Goal: Task Accomplishment & Management: Complete application form

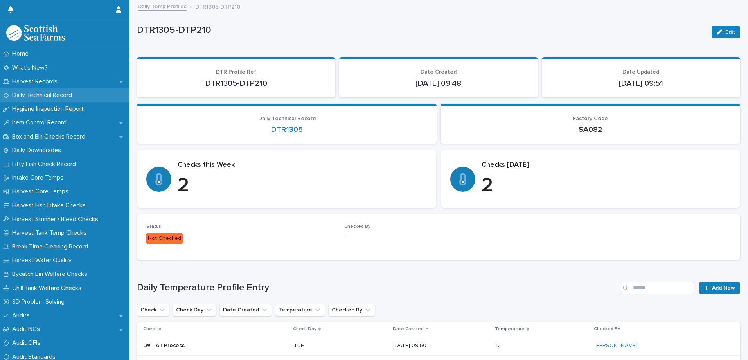
drag, startPoint x: 0, startPoint y: 0, endPoint x: 19, endPoint y: 94, distance: 96.3
click at [19, 94] on p "Daily Technical Record" at bounding box center [43, 95] width 69 height 7
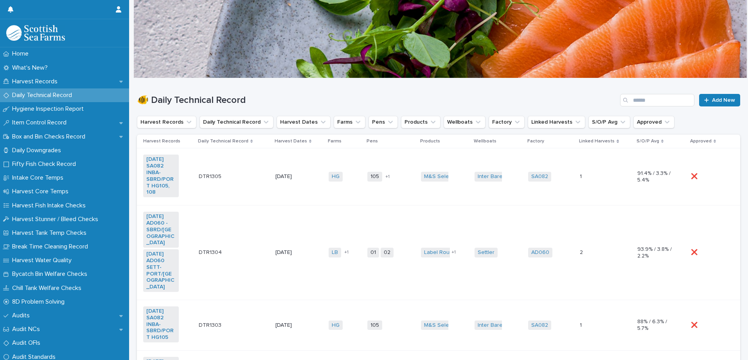
click at [328, 194] on td "HG + 0" at bounding box center [345, 176] width 39 height 57
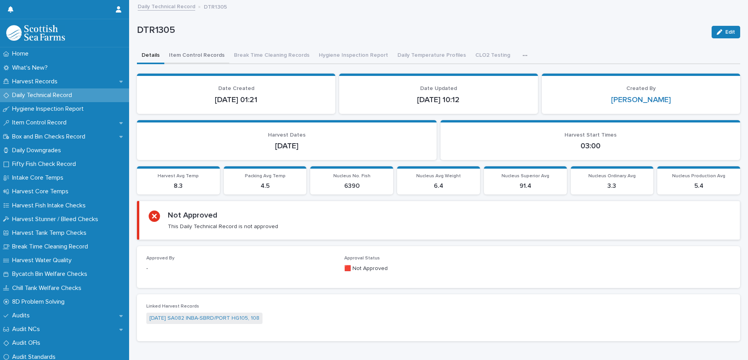
click at [211, 55] on button "Item Control Records" at bounding box center [196, 56] width 65 height 16
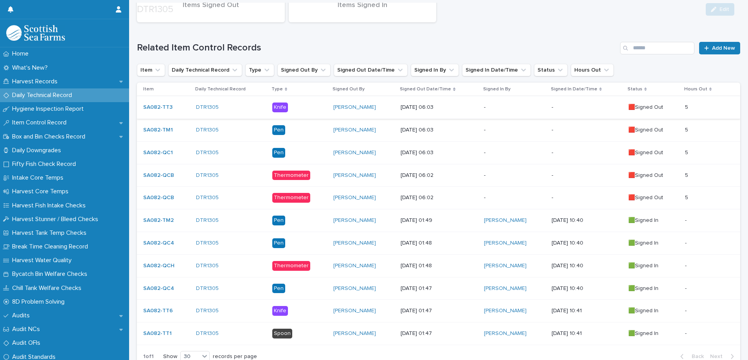
scroll to position [117, 0]
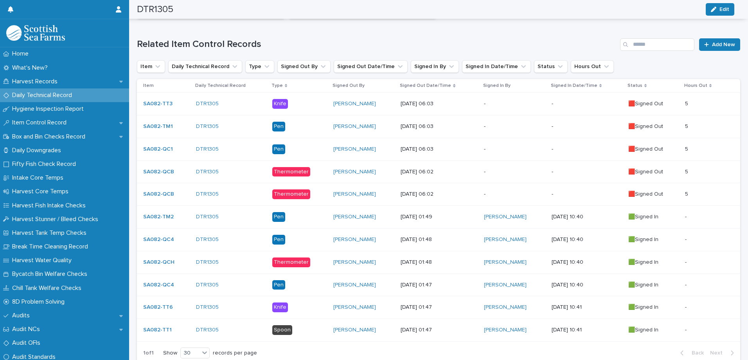
click at [574, 197] on p "-" at bounding box center [587, 194] width 70 height 7
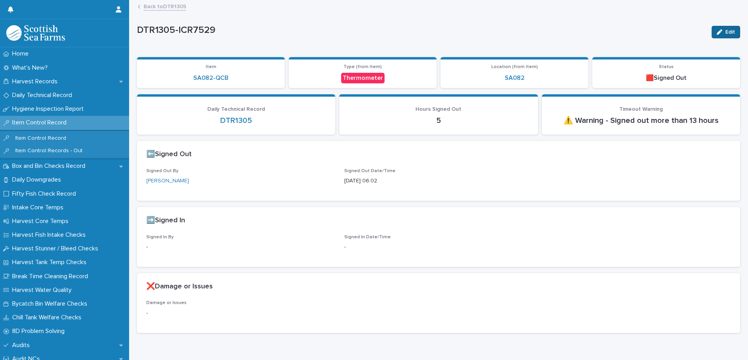
click at [717, 32] on icon "button" at bounding box center [719, 31] width 5 height 5
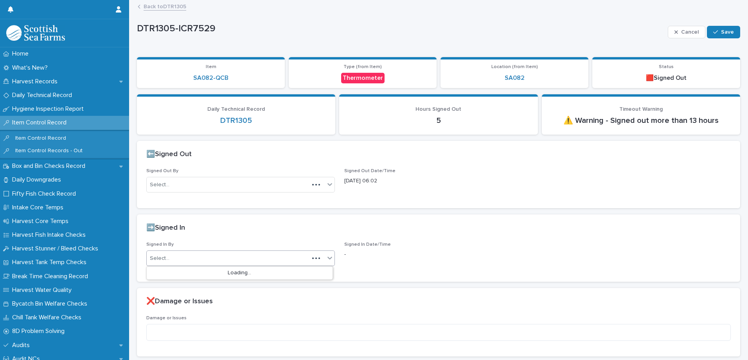
click at [189, 254] on div "Select..." at bounding box center [228, 258] width 162 height 13
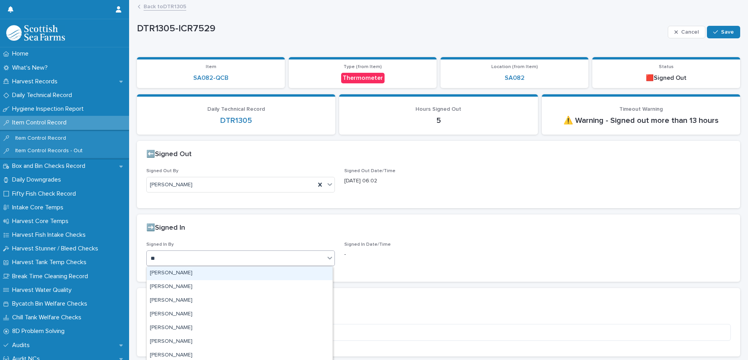
type input "***"
click at [166, 274] on div "[PERSON_NAME]" at bounding box center [240, 274] width 186 height 14
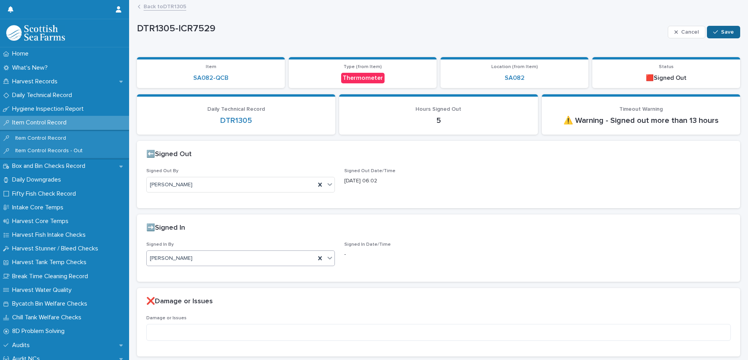
click at [721, 31] on span "Save" at bounding box center [727, 31] width 13 height 5
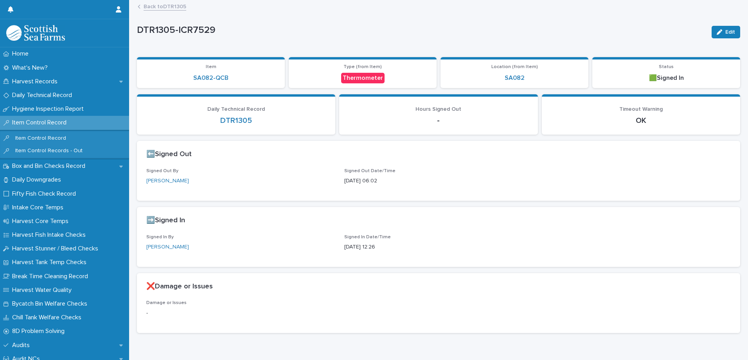
click at [171, 6] on link "Back to DTR1305" at bounding box center [165, 6] width 43 height 9
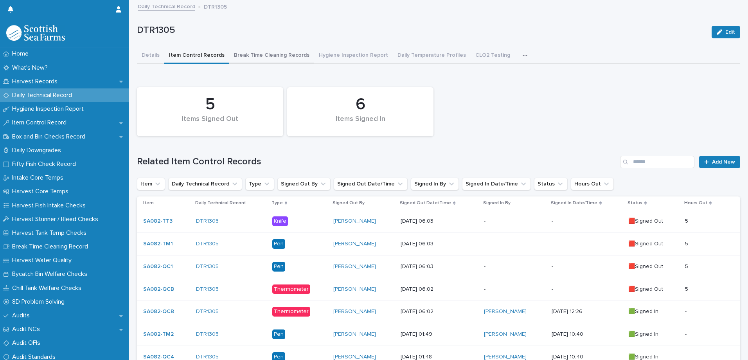
click at [277, 49] on button "Break Time Cleaning Records" at bounding box center [271, 56] width 85 height 16
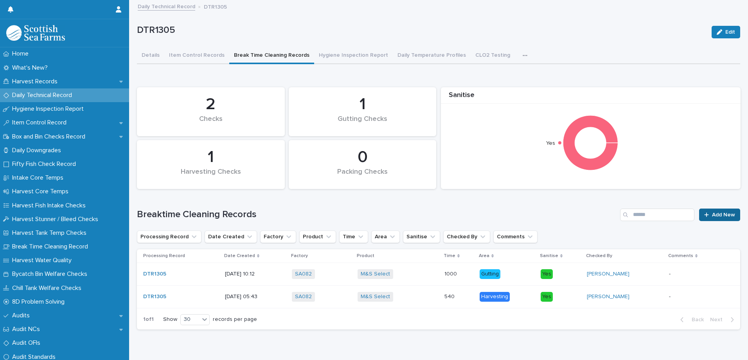
click at [712, 218] on link "Add New" at bounding box center [720, 215] width 41 height 13
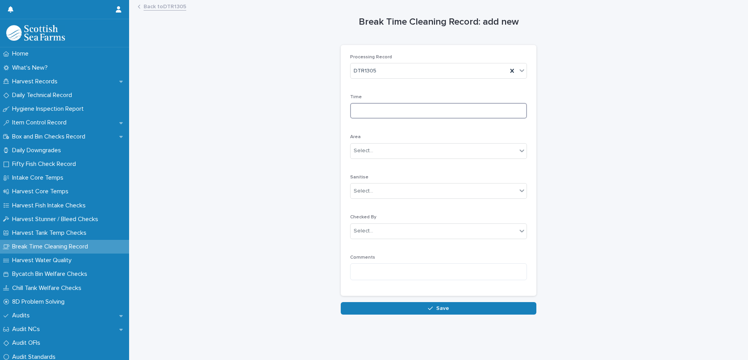
click at [368, 109] on input at bounding box center [438, 111] width 177 height 16
type input "****"
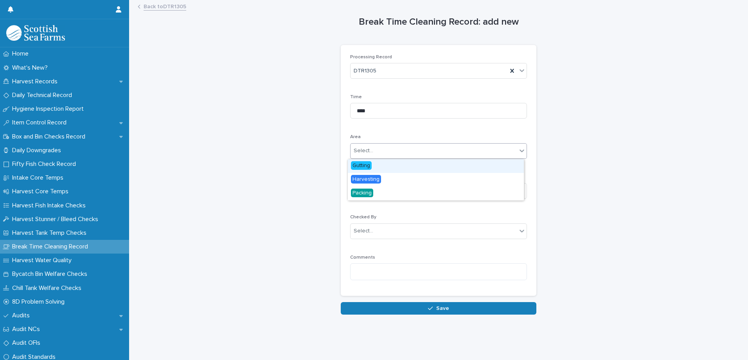
click at [366, 153] on div "Select..." at bounding box center [364, 151] width 20 height 8
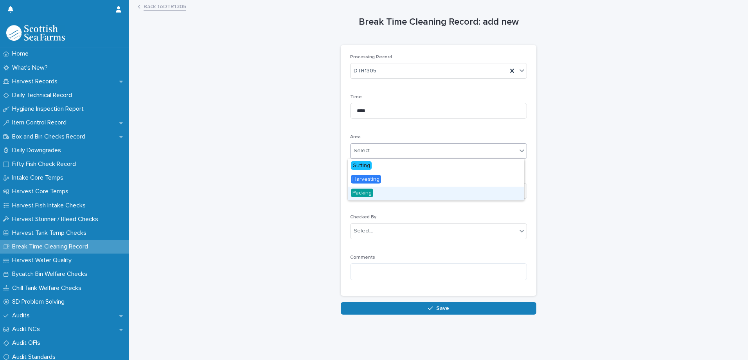
click at [367, 195] on span "Packing" at bounding box center [362, 193] width 22 height 9
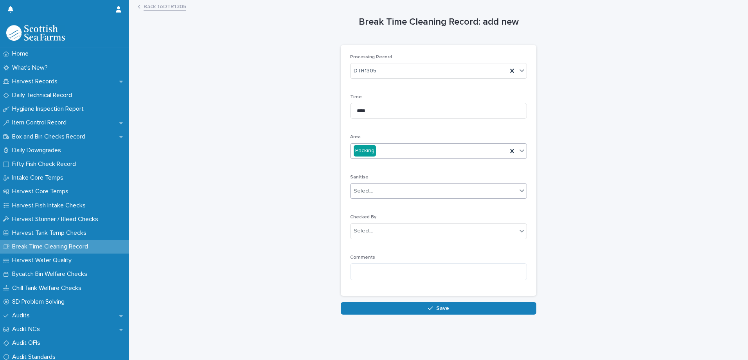
click at [363, 190] on div "Select..." at bounding box center [364, 191] width 20 height 8
click at [359, 205] on span "Yes" at bounding box center [357, 205] width 12 height 9
click at [357, 235] on div "Select..." at bounding box center [434, 231] width 166 height 13
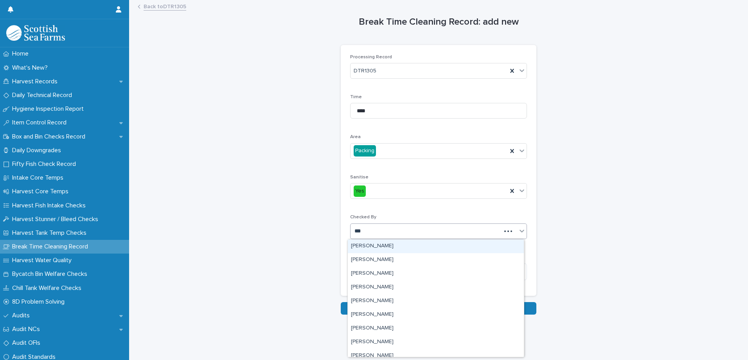
type input "****"
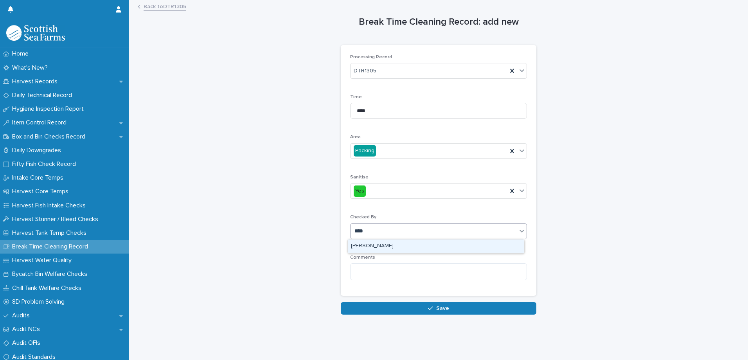
click at [364, 245] on div "[PERSON_NAME]" at bounding box center [436, 247] width 176 height 14
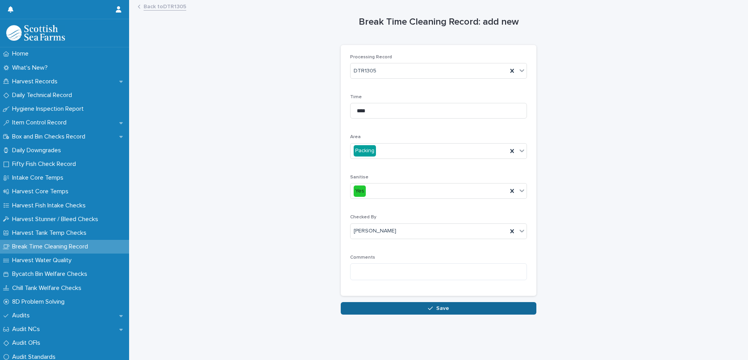
click at [372, 305] on button "Save" at bounding box center [439, 308] width 196 height 13
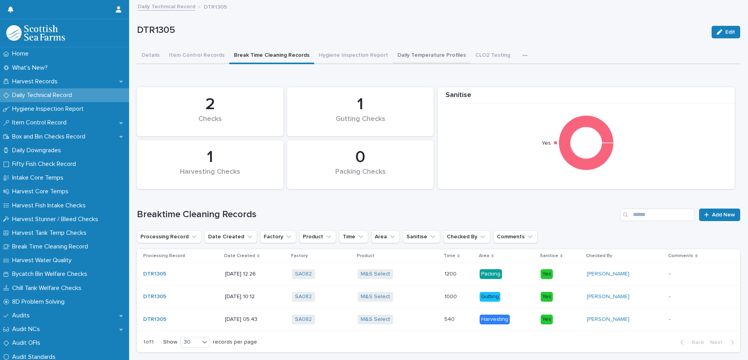
click at [430, 56] on button "Daily Temperature Profiles" at bounding box center [432, 56] width 78 height 16
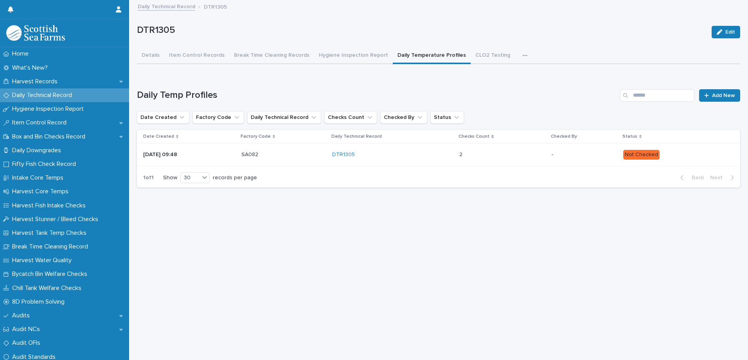
click at [670, 159] on p "Not Checked" at bounding box center [676, 155] width 105 height 10
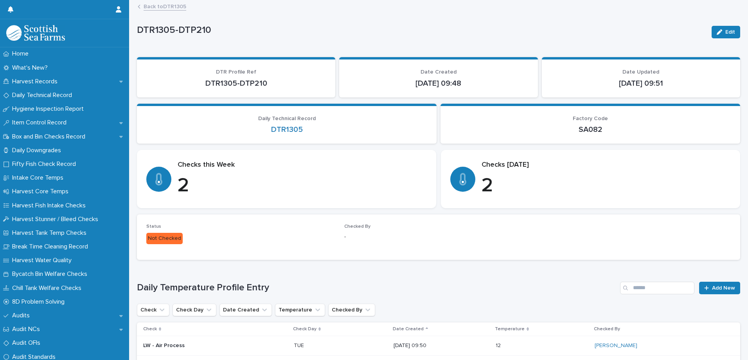
scroll to position [88, 0]
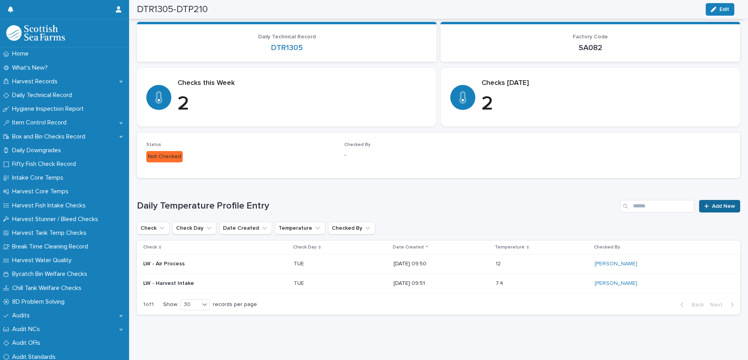
click at [712, 204] on span "Add New" at bounding box center [723, 206] width 23 height 5
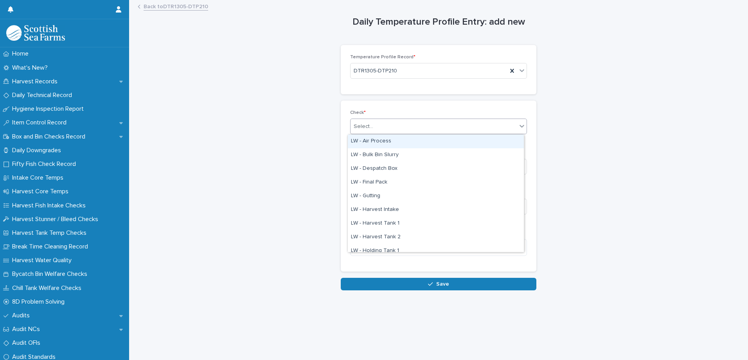
click at [368, 130] on div "Select..." at bounding box center [364, 127] width 20 height 8
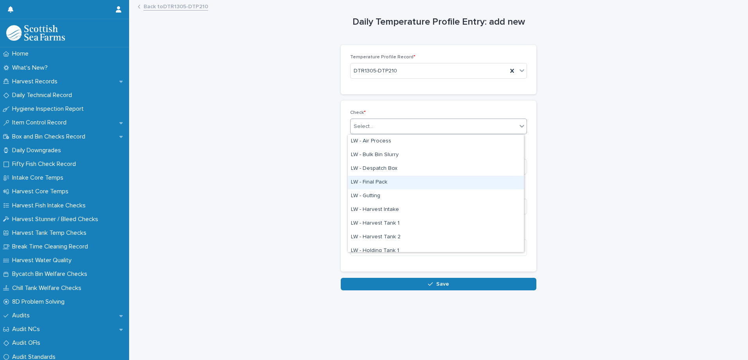
click at [375, 180] on div "LW - Final Pack" at bounding box center [436, 183] width 176 height 14
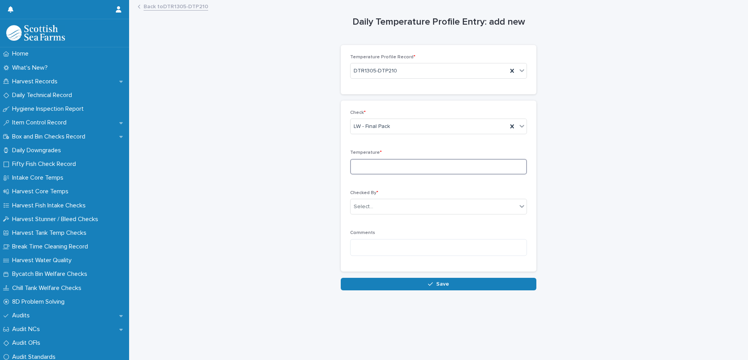
click at [360, 171] on input at bounding box center [438, 167] width 177 height 16
type input "*"
type input "***"
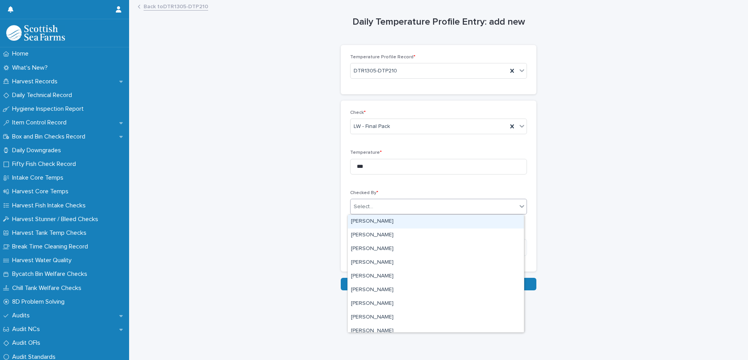
click at [366, 210] on div "Select..." at bounding box center [364, 207] width 20 height 8
type input "***"
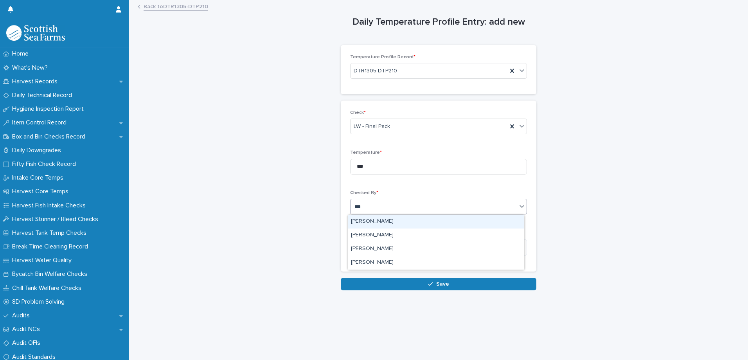
click at [366, 220] on div "[PERSON_NAME]" at bounding box center [436, 222] width 176 height 14
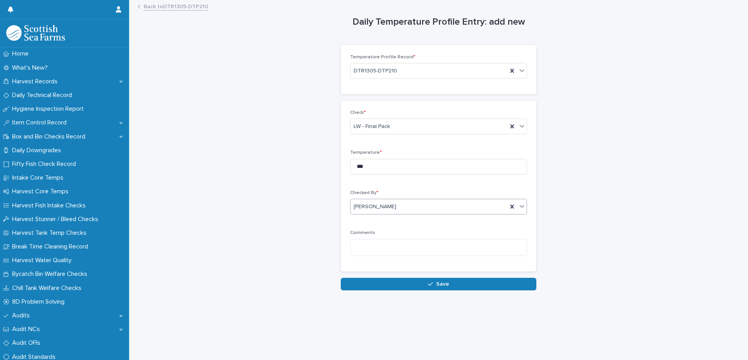
click at [369, 283] on button "Save" at bounding box center [439, 284] width 196 height 13
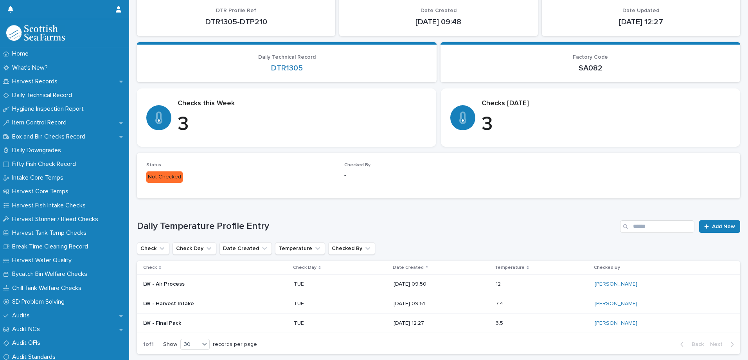
scroll to position [107, 0]
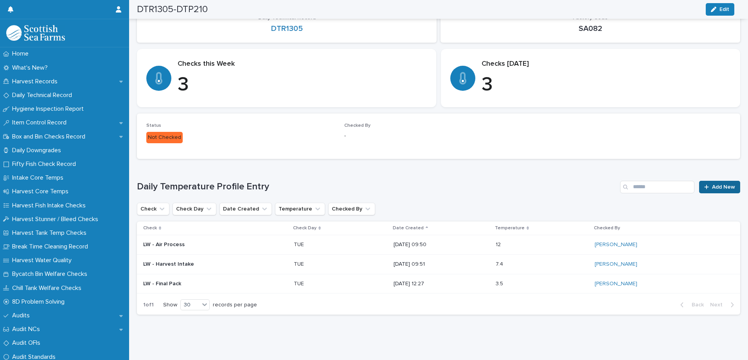
click at [723, 181] on link "Add New" at bounding box center [720, 187] width 41 height 13
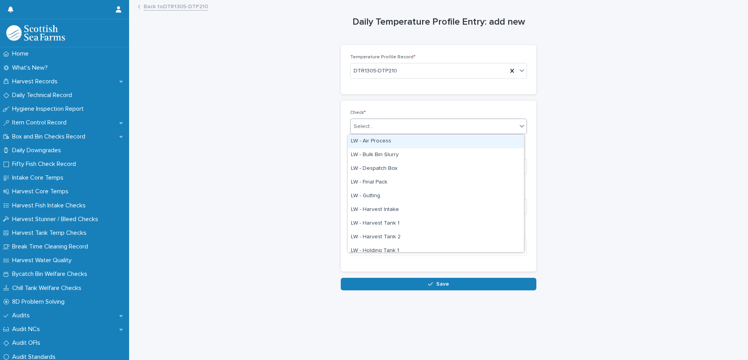
click at [369, 125] on div "Select..." at bounding box center [364, 127] width 20 height 8
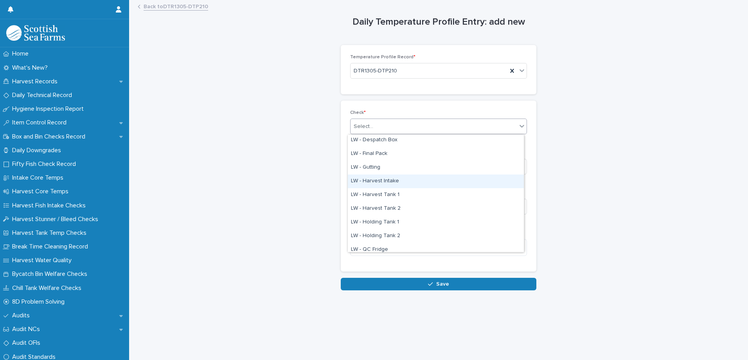
scroll to position [39, 0]
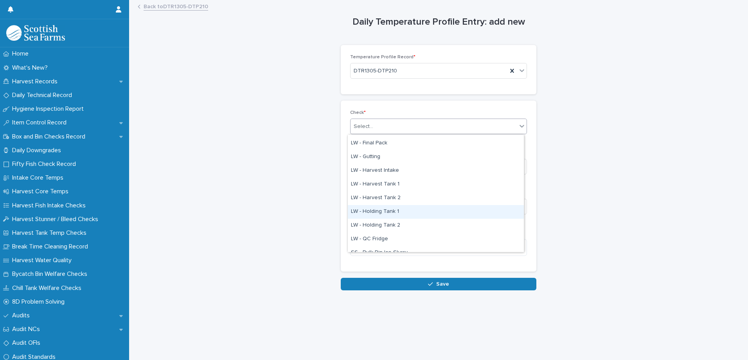
click at [390, 211] on div "LW - Holding Tank 1" at bounding box center [436, 212] width 176 height 14
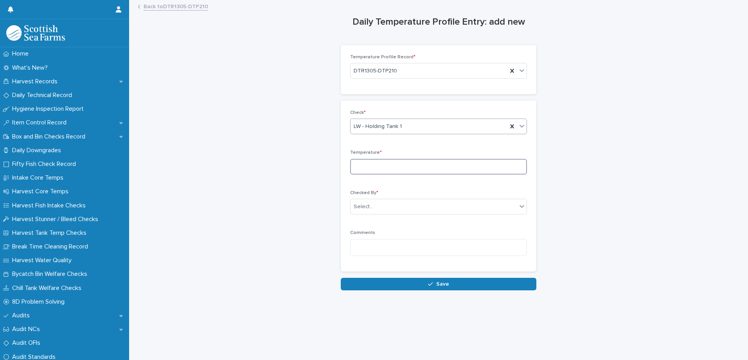
click at [368, 166] on input at bounding box center [438, 167] width 177 height 16
type input "***"
click at [365, 210] on div "Select..." at bounding box center [364, 207] width 20 height 8
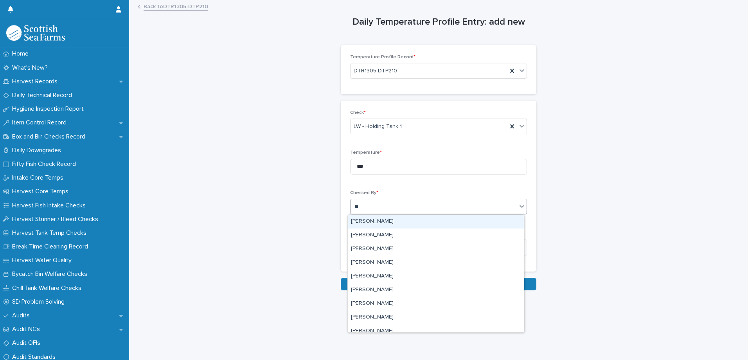
type input "***"
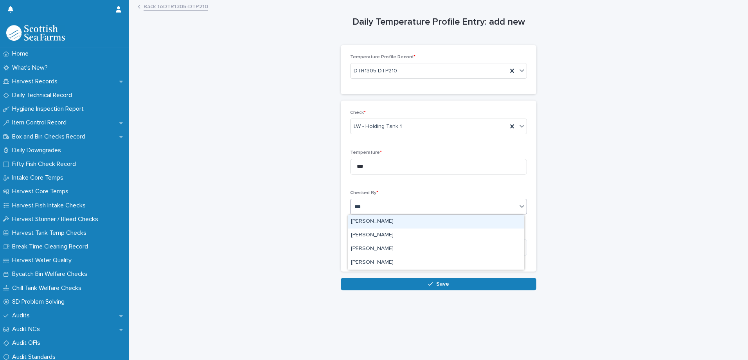
click at [365, 220] on div "[PERSON_NAME]" at bounding box center [436, 222] width 176 height 14
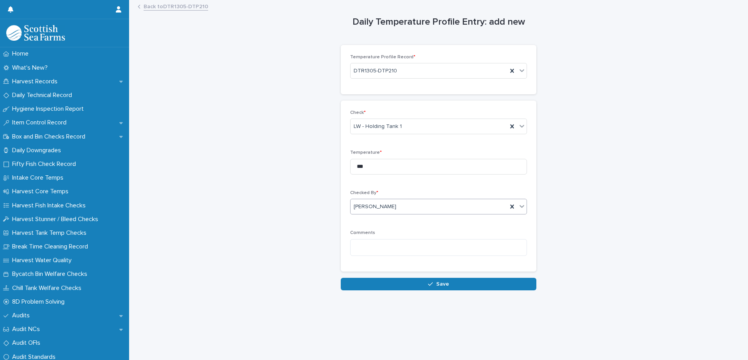
click at [370, 285] on button "Save" at bounding box center [439, 284] width 196 height 13
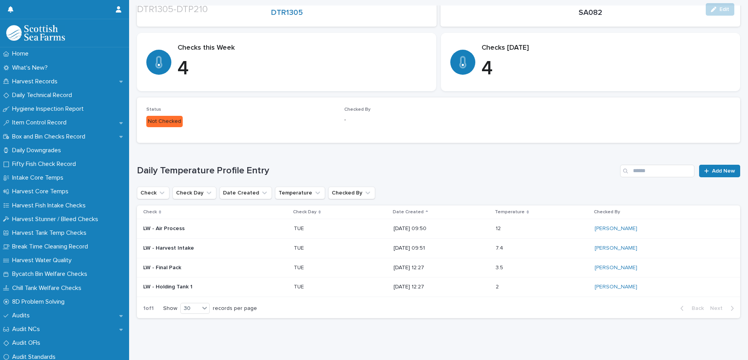
scroll to position [117, 0]
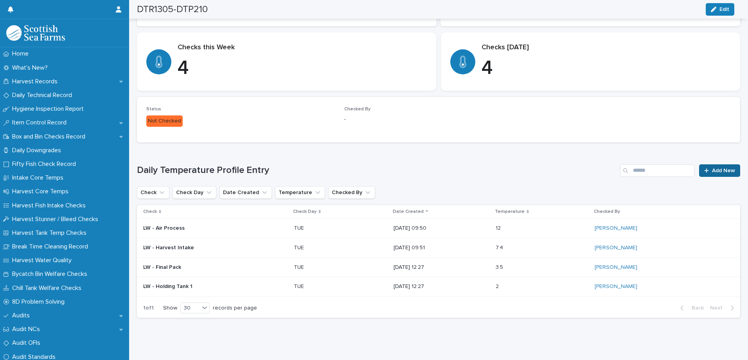
click at [712, 170] on span "Add New" at bounding box center [723, 170] width 23 height 5
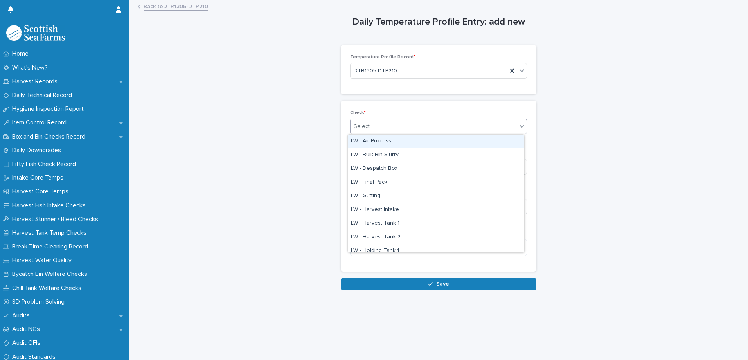
click at [354, 127] on div "Select..." at bounding box center [364, 127] width 20 height 8
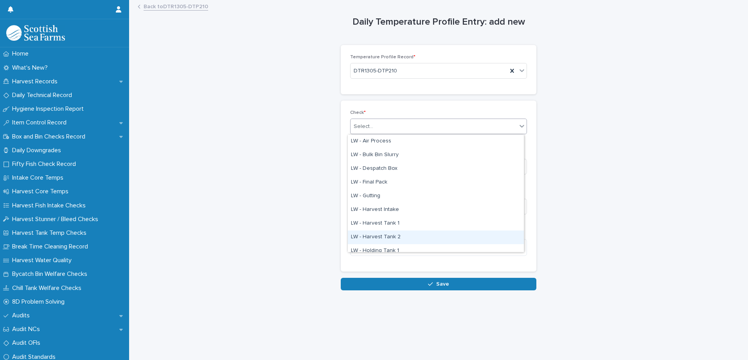
scroll to position [39, 0]
click at [380, 227] on div "LW - Holding Tank 2" at bounding box center [436, 226] width 176 height 14
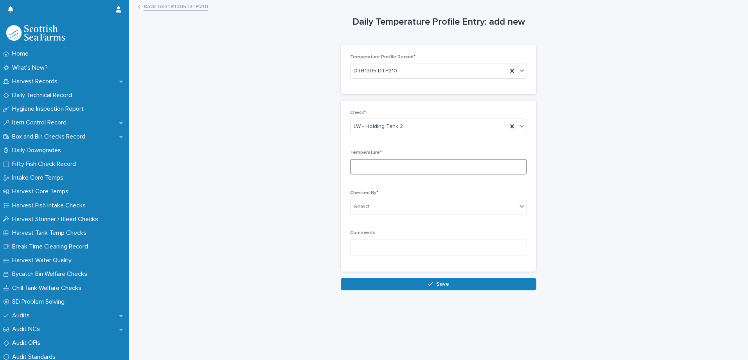
click at [365, 163] on input at bounding box center [438, 167] width 177 height 16
type input "***"
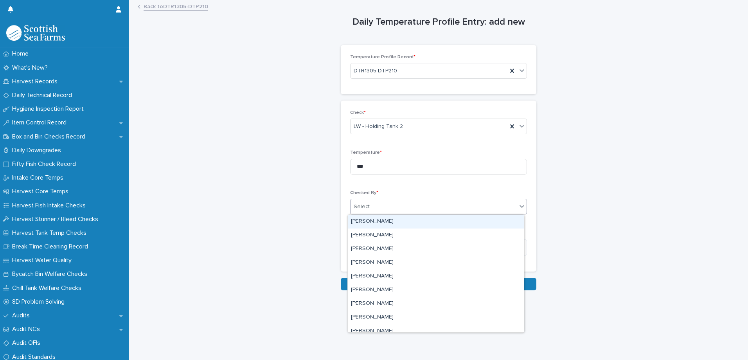
click at [370, 211] on div "Select..." at bounding box center [364, 207] width 20 height 8
type input "***"
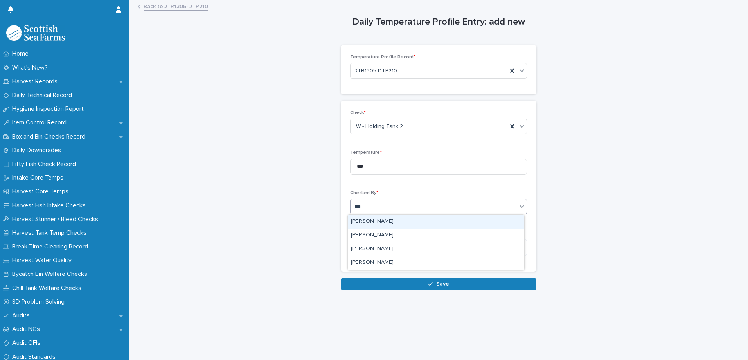
click at [377, 223] on div "[PERSON_NAME]" at bounding box center [436, 222] width 176 height 14
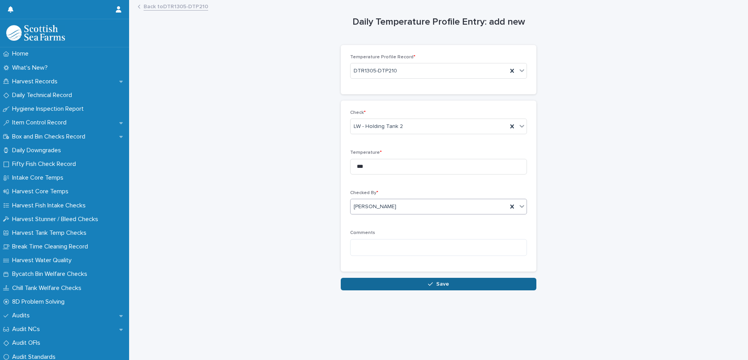
click at [378, 290] on button "Save" at bounding box center [439, 284] width 196 height 13
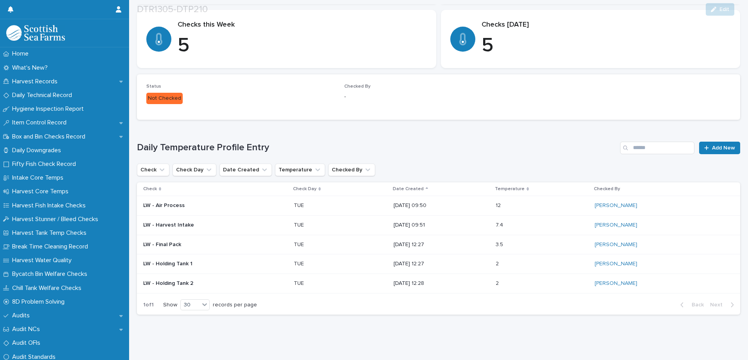
scroll to position [146, 0]
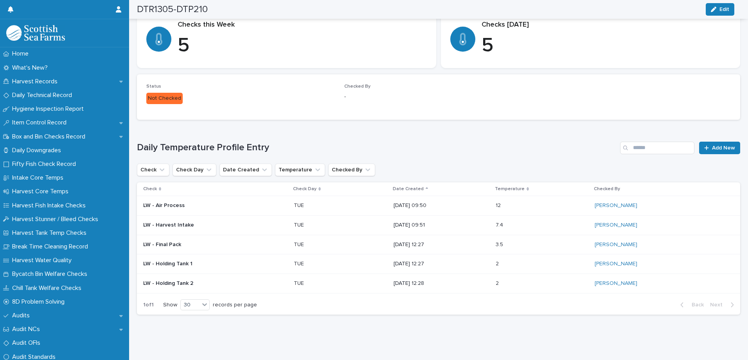
click at [707, 152] on div "Daily Temperature Profile Entry Add New Check Check Day Date Created Temperatur…" at bounding box center [439, 228] width 604 height 173
click at [712, 145] on span "Add New" at bounding box center [723, 147] width 23 height 5
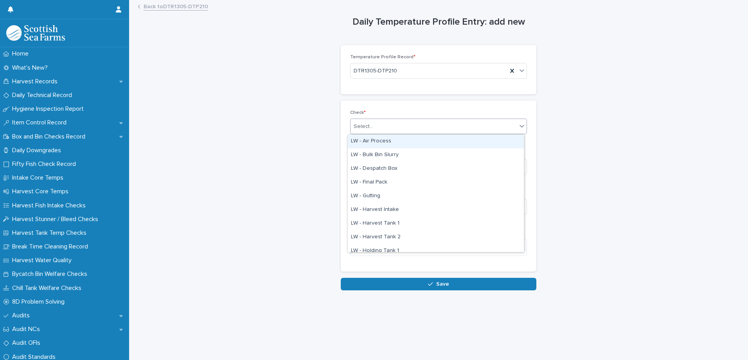
click at [369, 130] on div "Select..." at bounding box center [364, 127] width 20 height 8
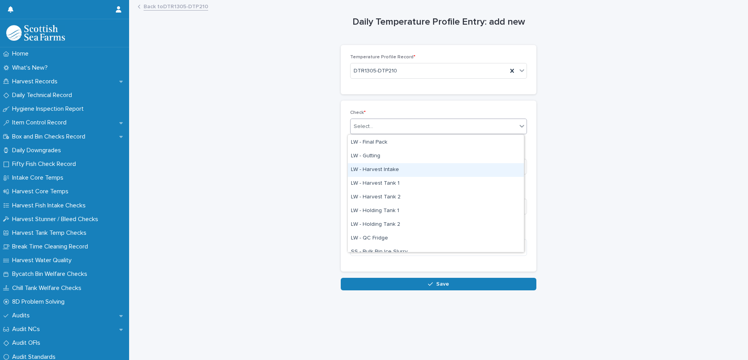
scroll to position [78, 0]
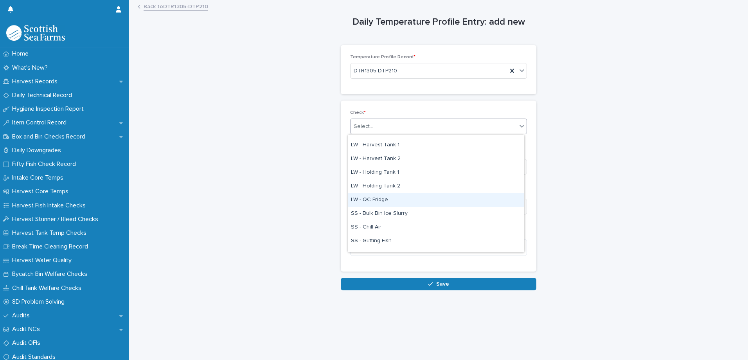
click at [381, 202] on div "LW - QC Fridge" at bounding box center [436, 200] width 176 height 14
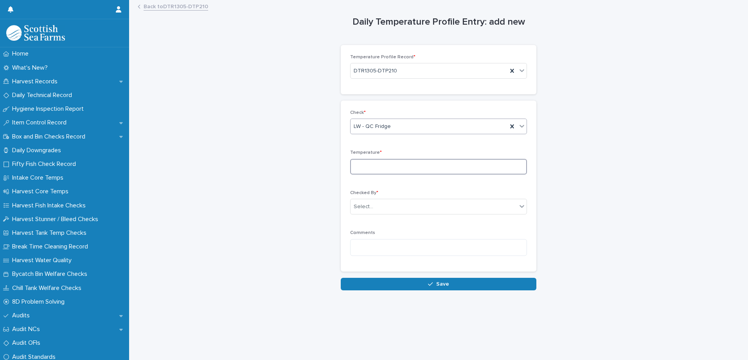
click at [366, 167] on input at bounding box center [438, 167] width 177 height 16
type input "***"
click at [368, 210] on div "Select..." at bounding box center [364, 207] width 20 height 8
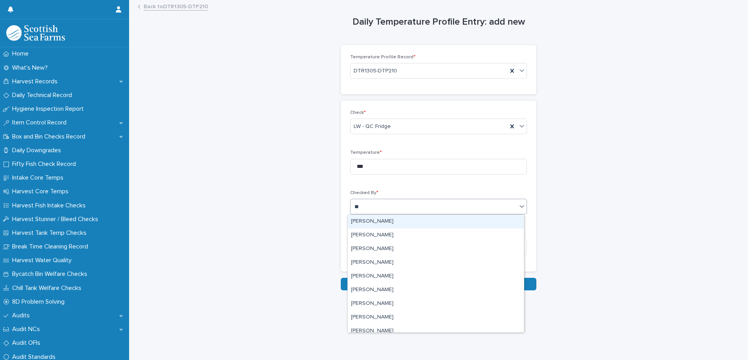
type input "***"
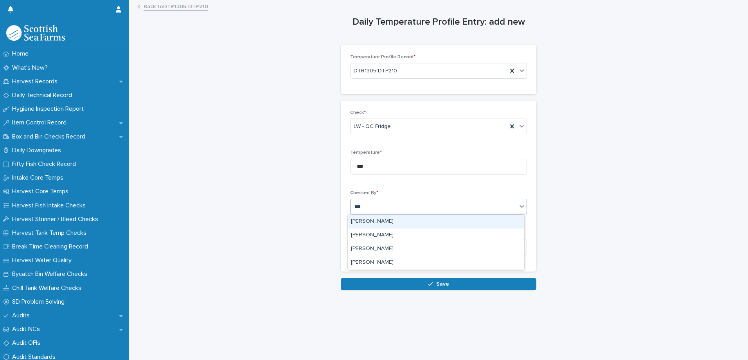
click at [366, 222] on div "[PERSON_NAME]" at bounding box center [436, 222] width 176 height 14
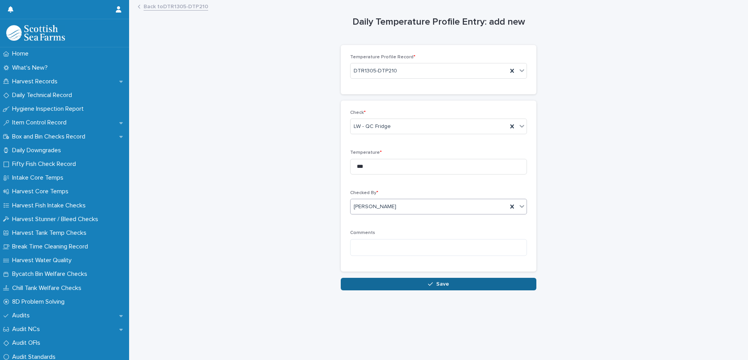
click at [372, 284] on button "Save" at bounding box center [439, 284] width 196 height 13
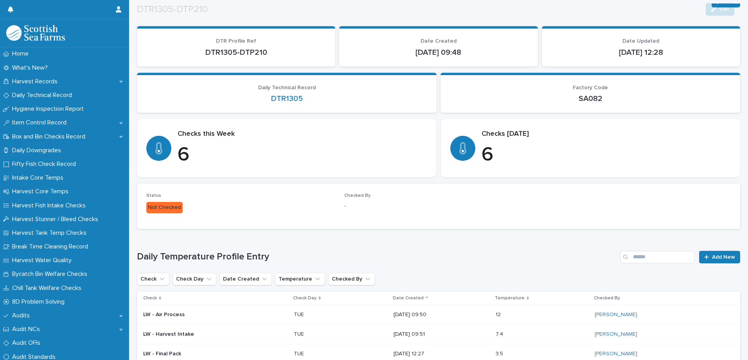
scroll to position [166, 0]
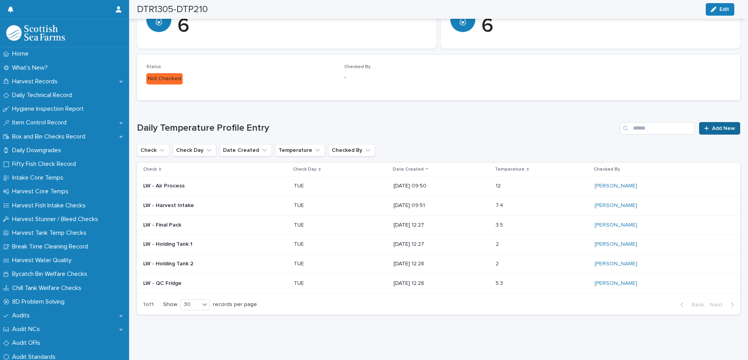
click at [712, 126] on span "Add New" at bounding box center [723, 128] width 23 height 5
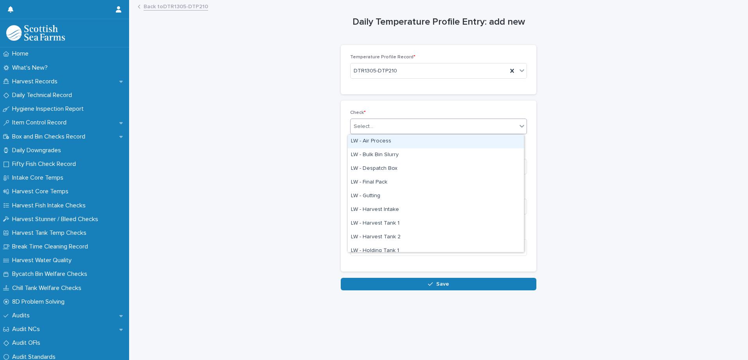
click at [370, 126] on div "Select..." at bounding box center [434, 126] width 166 height 13
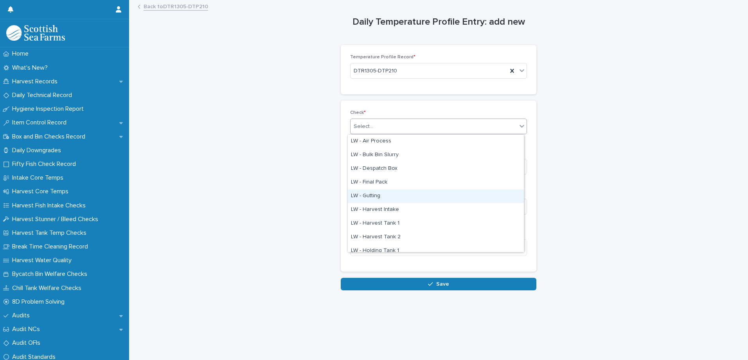
click at [373, 195] on div "LW - Gutting" at bounding box center [436, 196] width 176 height 14
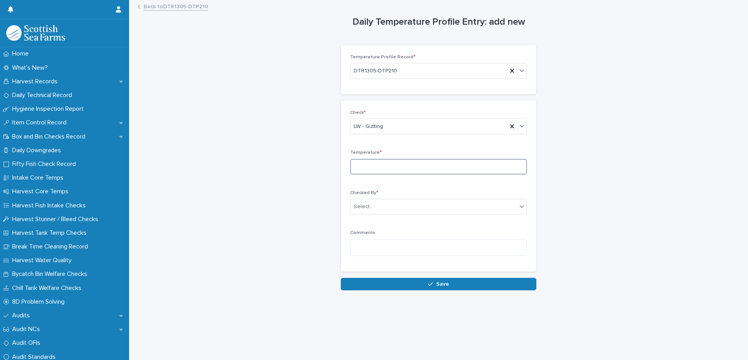
click at [359, 159] on input at bounding box center [438, 167] width 177 height 16
click at [150, 9] on link "Back to DTR1305-DTP210" at bounding box center [176, 6] width 65 height 9
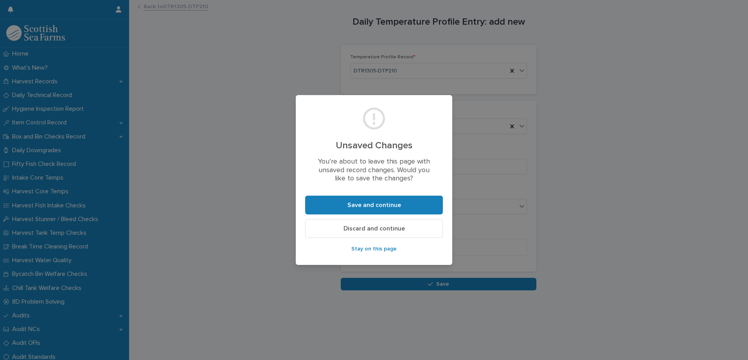
click at [376, 230] on span "Discard and continue" at bounding box center [374, 228] width 61 height 6
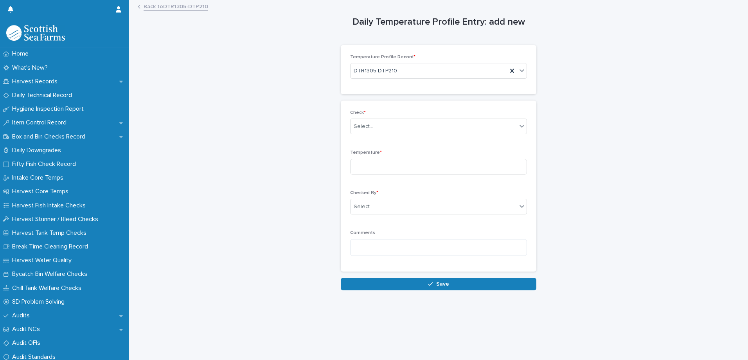
click at [170, 4] on link "Back to DTR1305-DTP210" at bounding box center [176, 6] width 65 height 9
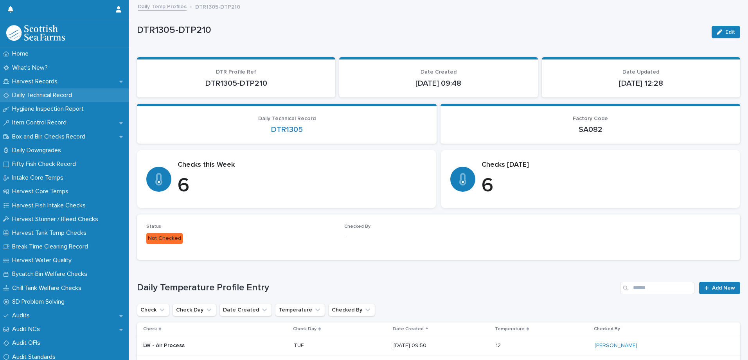
click at [29, 96] on p "Daily Technical Record" at bounding box center [43, 95] width 69 height 7
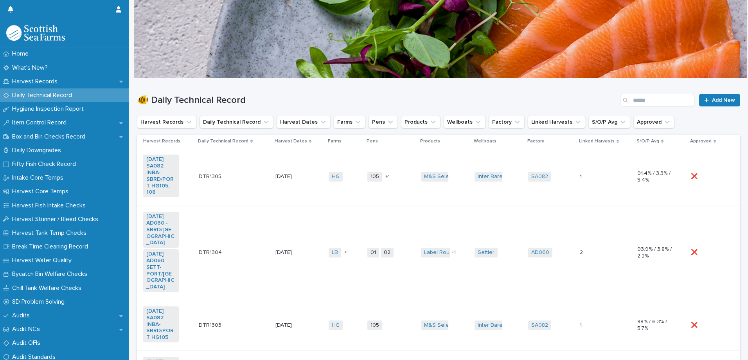
click at [388, 198] on td "105 108 + 1" at bounding box center [391, 176] width 54 height 57
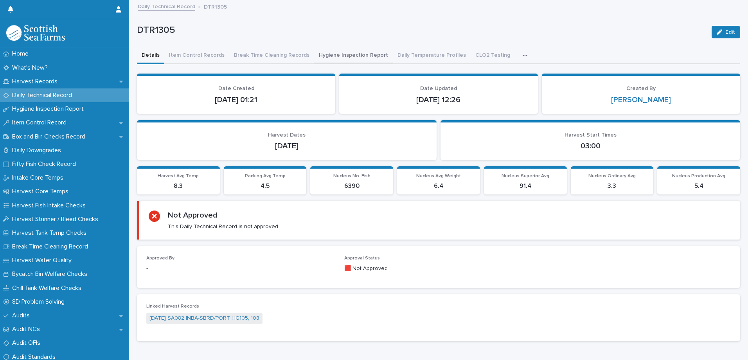
click at [355, 56] on button "Hygiene Inspection Report" at bounding box center [353, 56] width 79 height 16
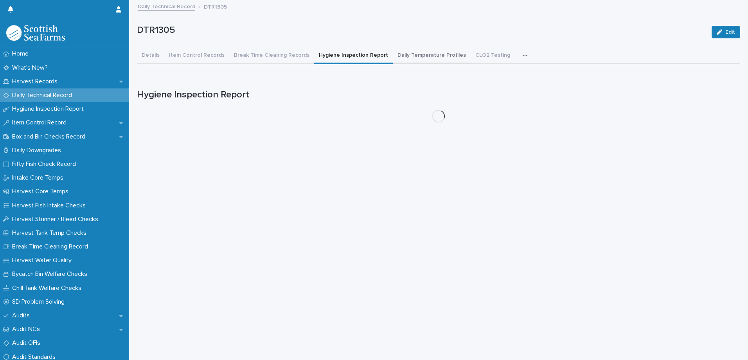
click at [415, 52] on button "Daily Temperature Profiles" at bounding box center [432, 56] width 78 height 16
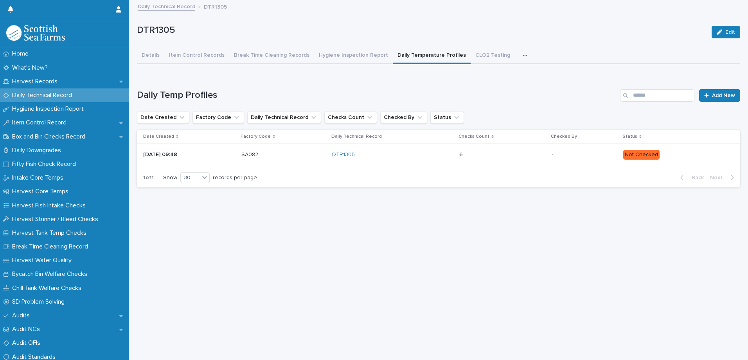
click at [497, 160] on div "6 6" at bounding box center [503, 154] width 86 height 13
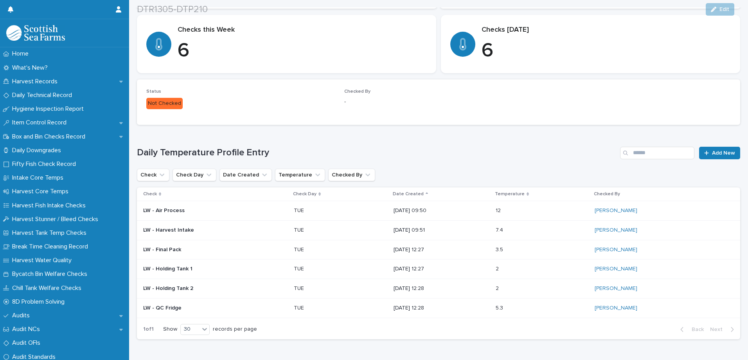
scroll to position [166, 0]
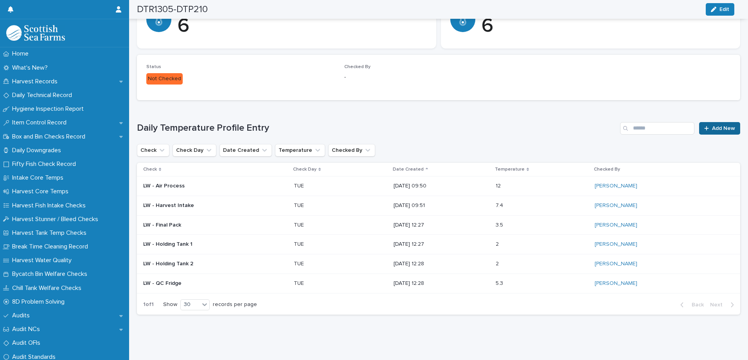
click at [720, 126] on span "Add New" at bounding box center [723, 128] width 23 height 5
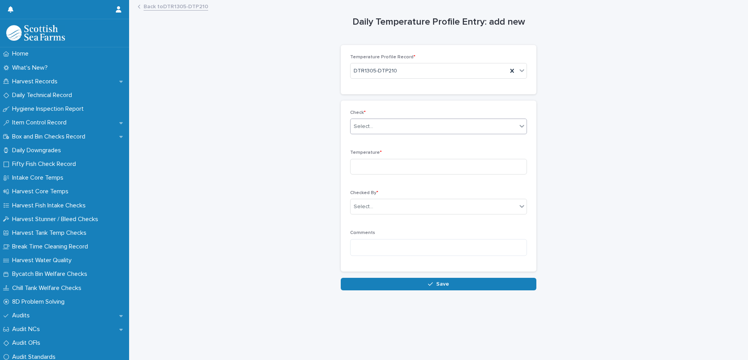
drag, startPoint x: 357, startPoint y: 123, endPoint x: 366, endPoint y: 128, distance: 9.6
click at [358, 124] on div "Select..." at bounding box center [364, 127] width 20 height 8
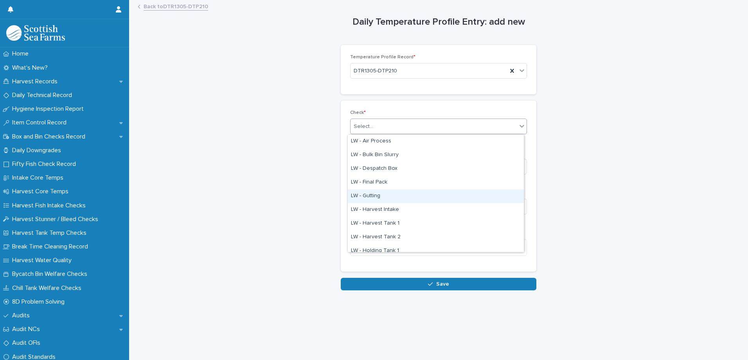
click at [376, 198] on div "LW - Gutting" at bounding box center [436, 196] width 176 height 14
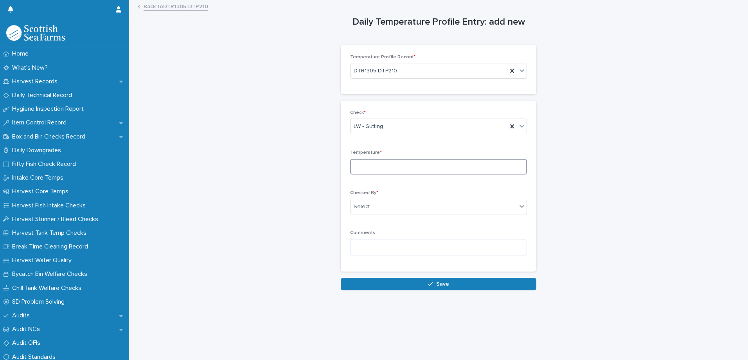
click at [363, 166] on input at bounding box center [438, 167] width 177 height 16
type input "***"
click at [363, 210] on div "Select..." at bounding box center [364, 207] width 20 height 8
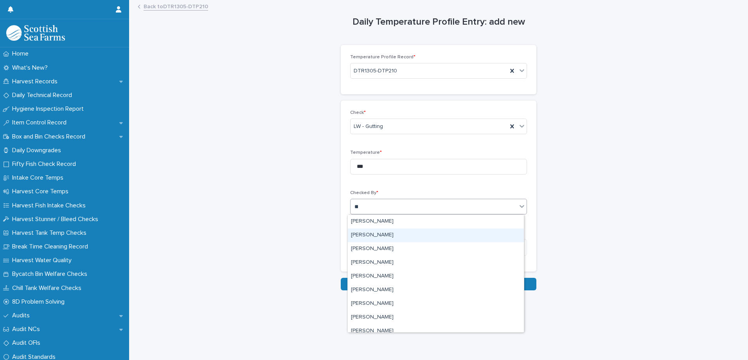
type input "***"
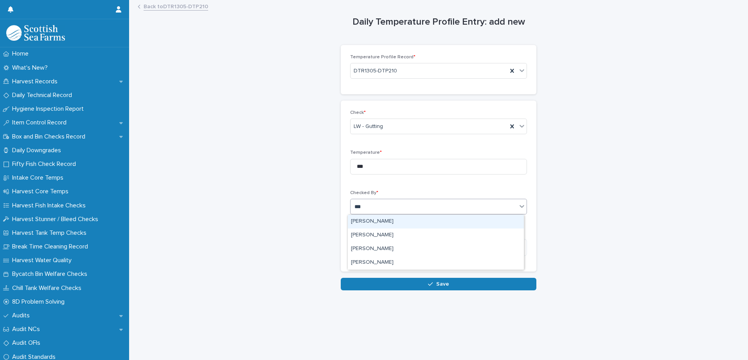
click at [372, 222] on div "[PERSON_NAME]" at bounding box center [436, 222] width 176 height 14
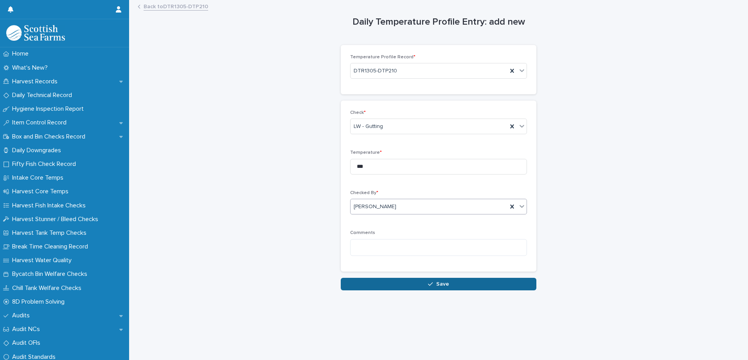
click at [379, 283] on button "Save" at bounding box center [439, 284] width 196 height 13
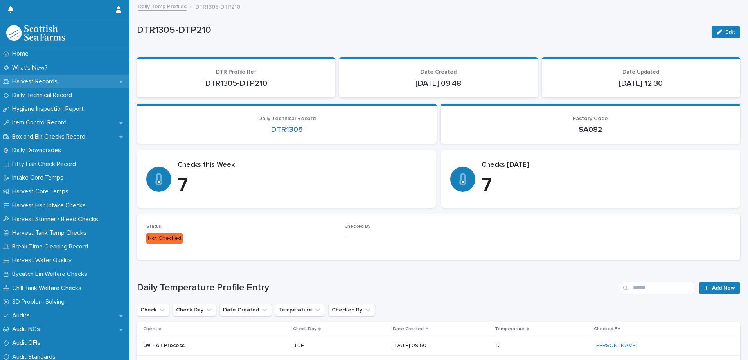
click at [27, 78] on p "Harvest Records" at bounding box center [36, 81] width 55 height 7
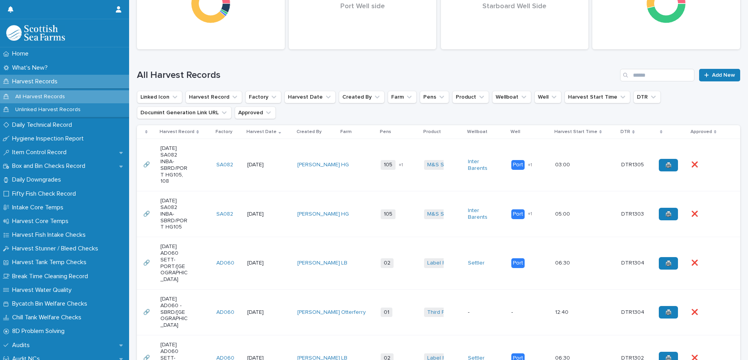
scroll to position [157, 0]
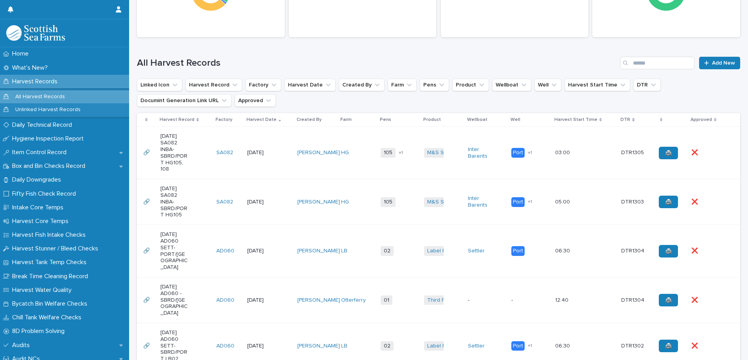
click at [407, 167] on td "105 108 + 1" at bounding box center [399, 153] width 43 height 52
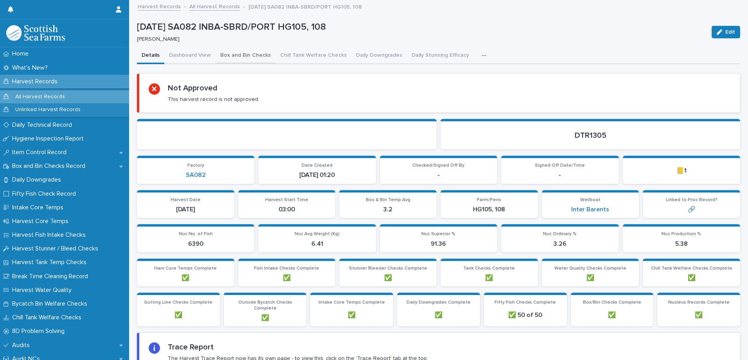
click at [236, 53] on button "Box and Bin Checks" at bounding box center [246, 56] width 60 height 16
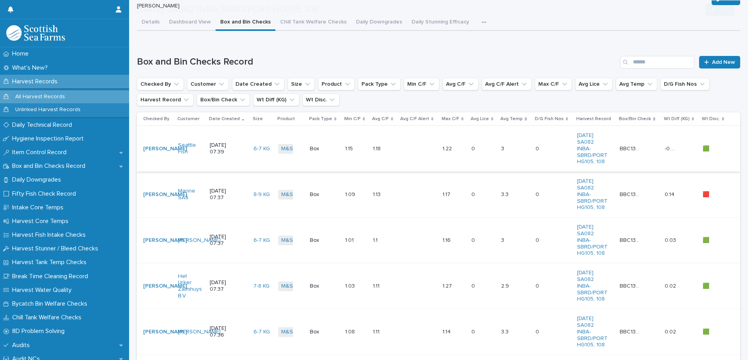
scroll to position [117, 0]
